Goal: Information Seeking & Learning: Learn about a topic

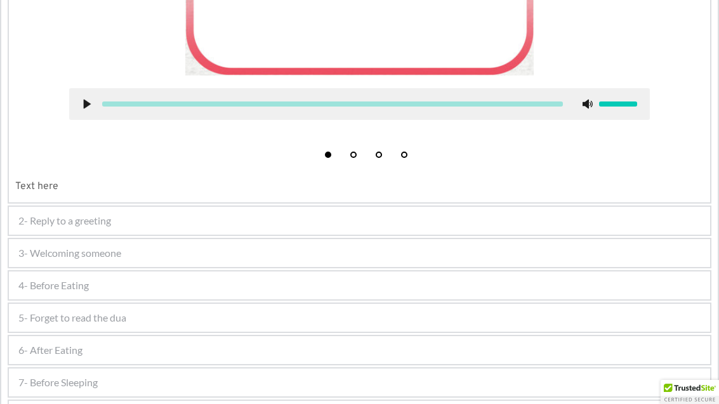
scroll to position [550, 0]
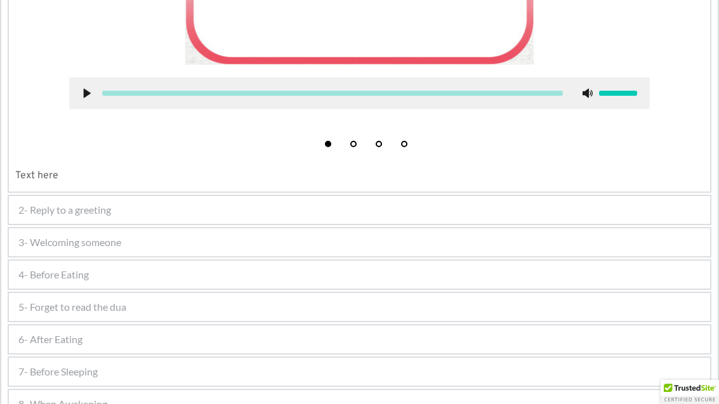
click at [90, 216] on span "2- Reply to a greeting" at bounding box center [64, 209] width 93 height 15
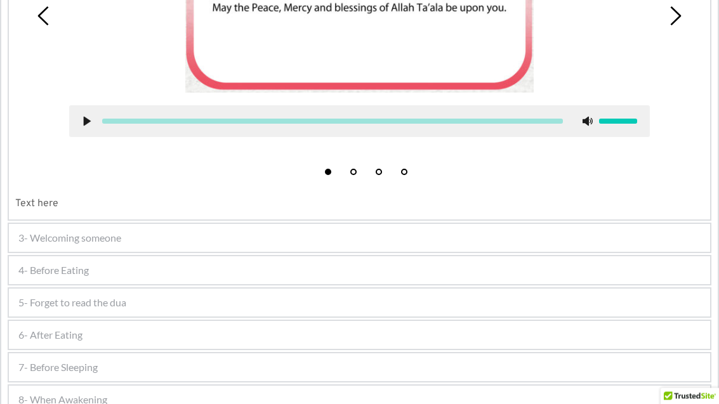
scroll to position [533, 0]
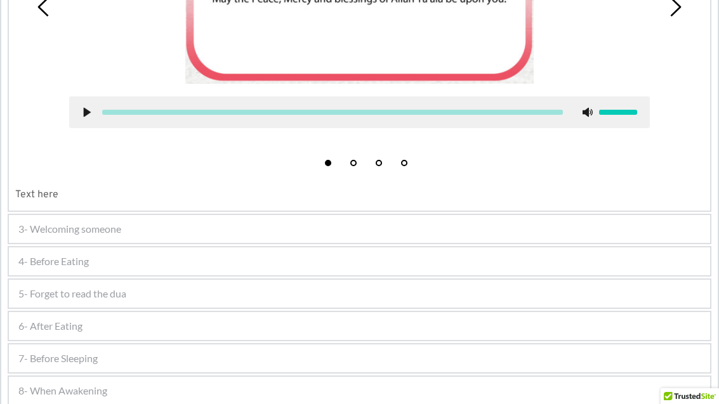
click at [74, 269] on span "4- Before Eating" at bounding box center [53, 261] width 70 height 15
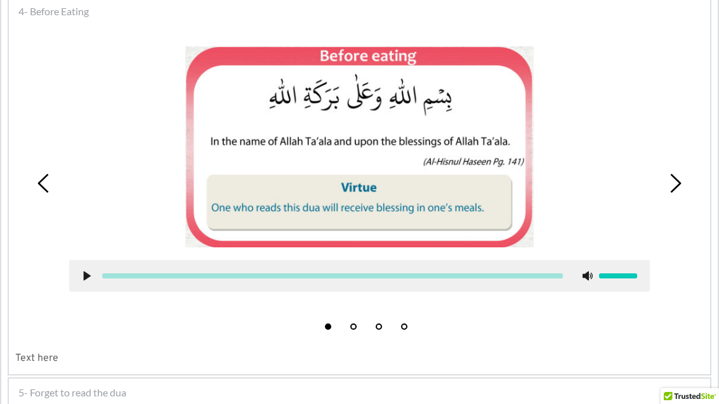
scroll to position [405, 0]
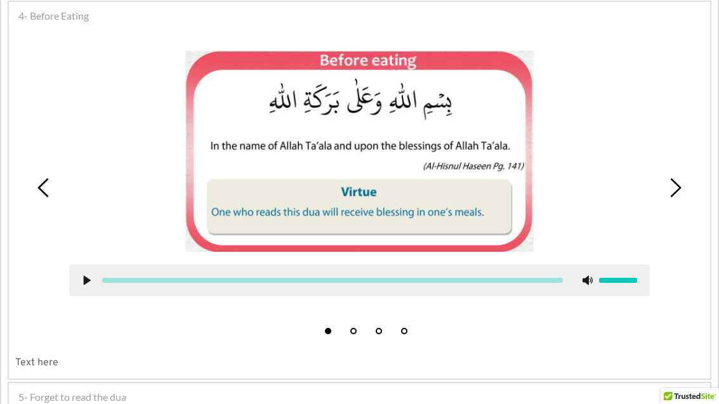
click at [87, 286] on div at bounding box center [359, 280] width 580 height 32
click at [89, 279] on use at bounding box center [87, 281] width 7 height 10
click at [85, 282] on use at bounding box center [87, 281] width 7 height 10
click at [79, 285] on div at bounding box center [359, 280] width 580 height 32
click at [90, 290] on div at bounding box center [359, 280] width 580 height 32
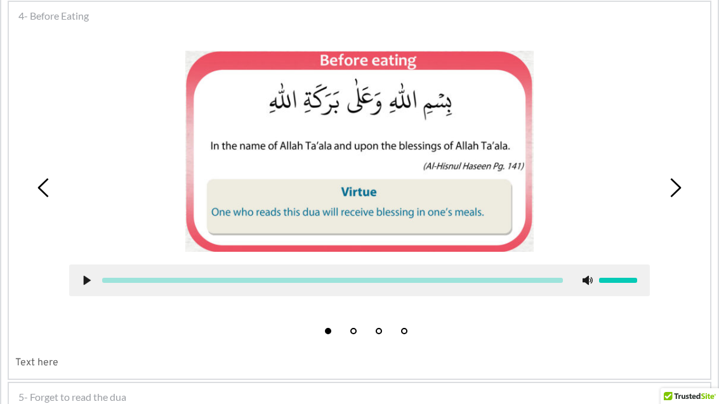
click at [350, 323] on li "2" at bounding box center [353, 328] width 13 height 13
click at [85, 286] on div at bounding box center [359, 280] width 580 height 32
click at [91, 280] on icon at bounding box center [87, 280] width 10 height 10
click at [84, 281] on use at bounding box center [87, 281] width 7 height 10
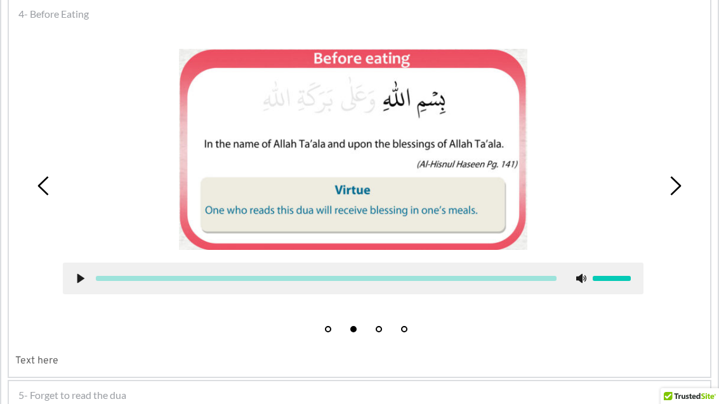
scroll to position [403, 0]
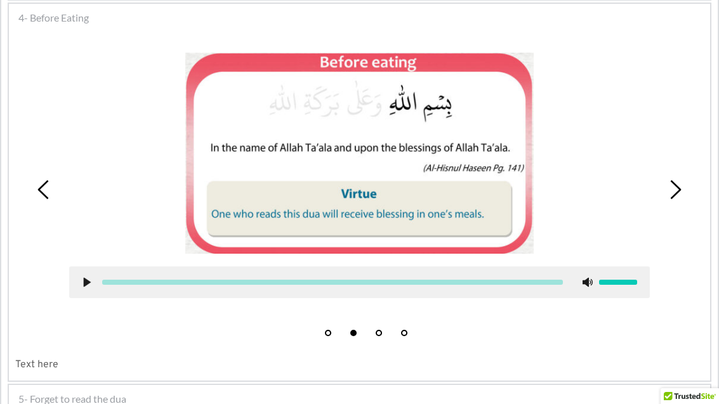
click at [679, 199] on icon at bounding box center [674, 189] width 19 height 19
click at [88, 280] on use at bounding box center [87, 283] width 7 height 10
click at [681, 189] on icon at bounding box center [674, 189] width 19 height 19
click at [83, 283] on icon at bounding box center [87, 282] width 10 height 10
click at [88, 280] on use at bounding box center [87, 283] width 7 height 10
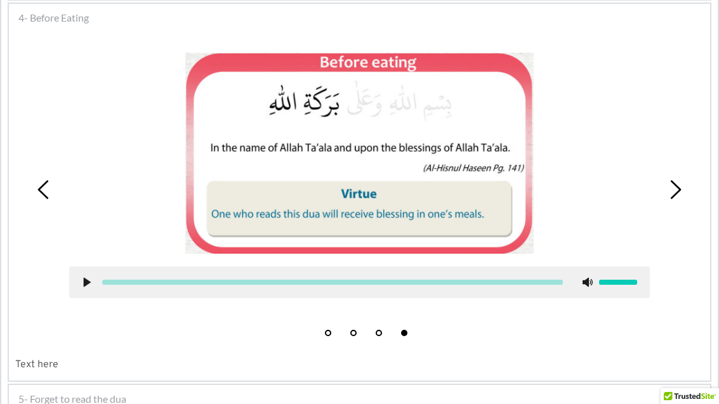
click at [88, 287] on icon at bounding box center [87, 282] width 10 height 10
click at [83, 282] on icon at bounding box center [87, 282] width 10 height 10
click at [84, 280] on use at bounding box center [87, 283] width 7 height 10
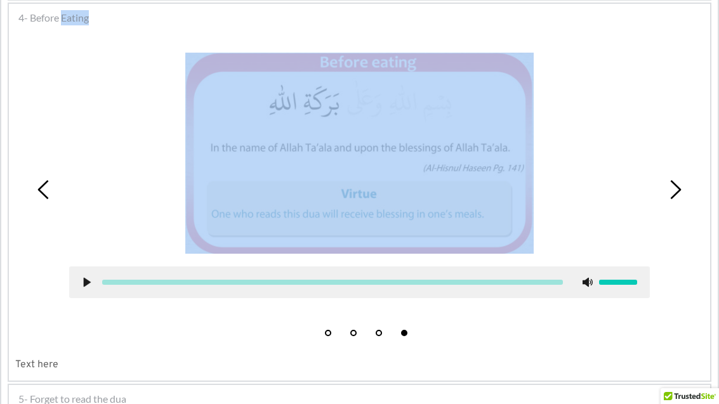
click at [157, 129] on div at bounding box center [359, 153] width 580 height 201
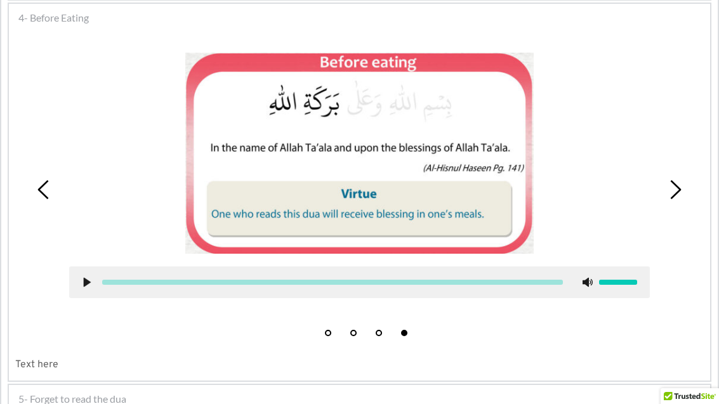
click at [325, 310] on div at bounding box center [359, 182] width 599 height 290
click at [331, 330] on li "1" at bounding box center [328, 329] width 13 height 13
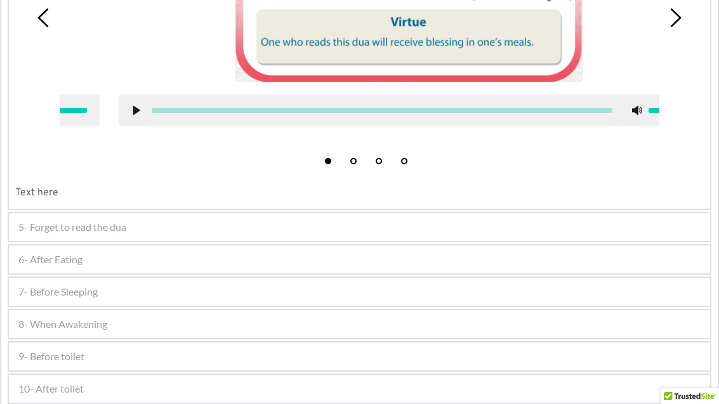
scroll to position [576, 0]
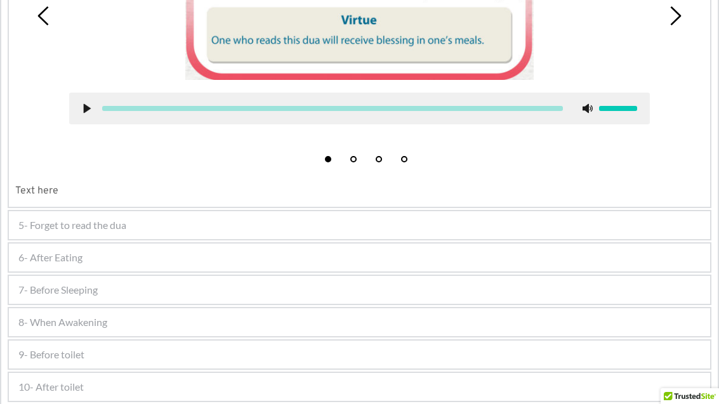
click at [94, 228] on span "5- Forget to read the dua" at bounding box center [72, 225] width 108 height 15
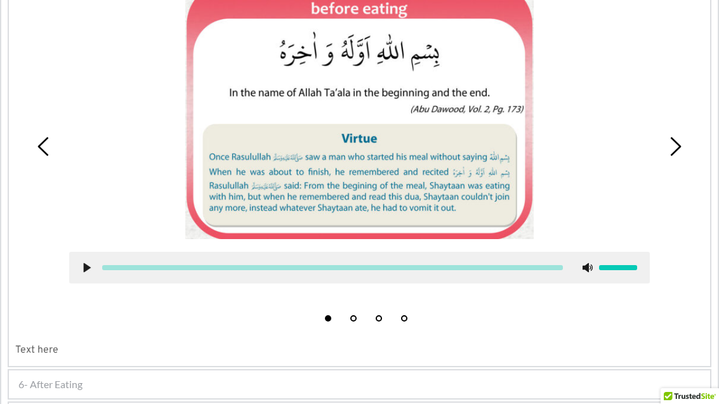
scroll to position [437, 0]
